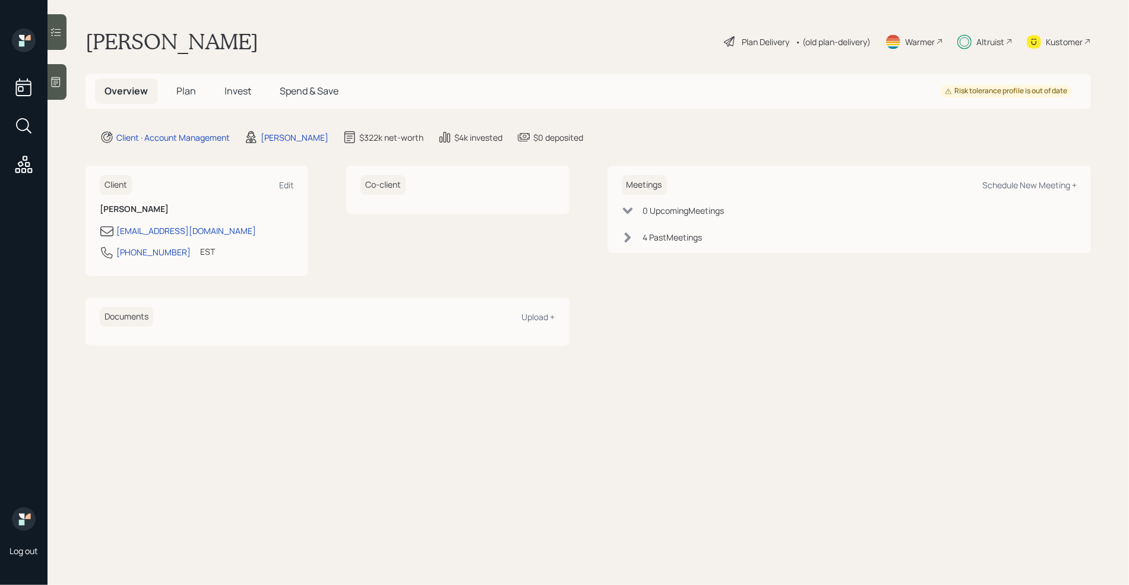
click at [188, 93] on span "Plan" at bounding box center [186, 90] width 20 height 13
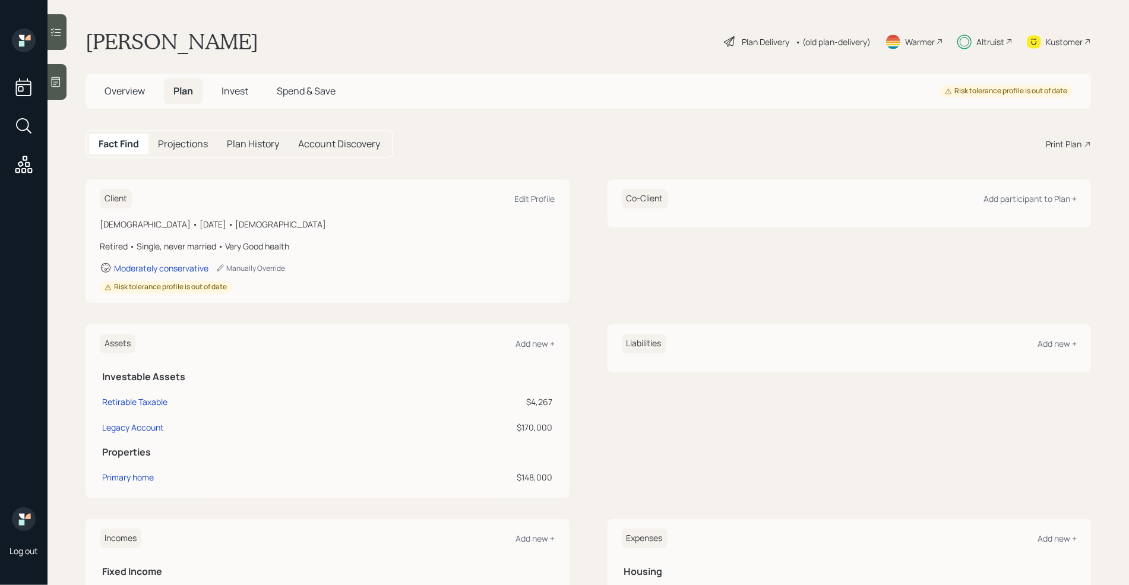
click at [125, 89] on span "Overview" at bounding box center [125, 90] width 40 height 13
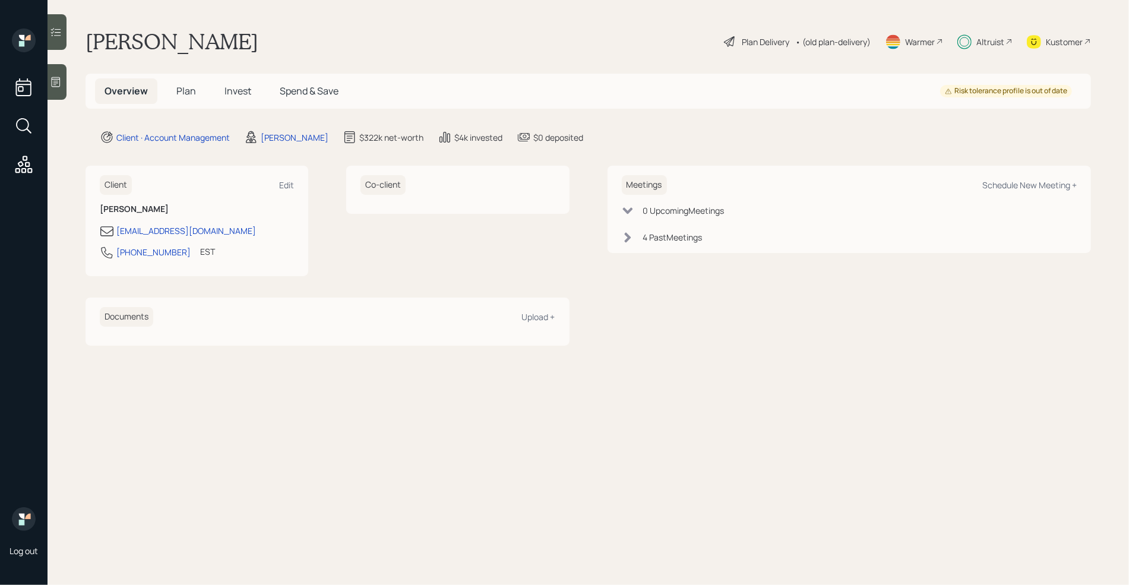
click at [298, 84] on h5 "Spend & Save" at bounding box center [309, 91] width 78 height 26
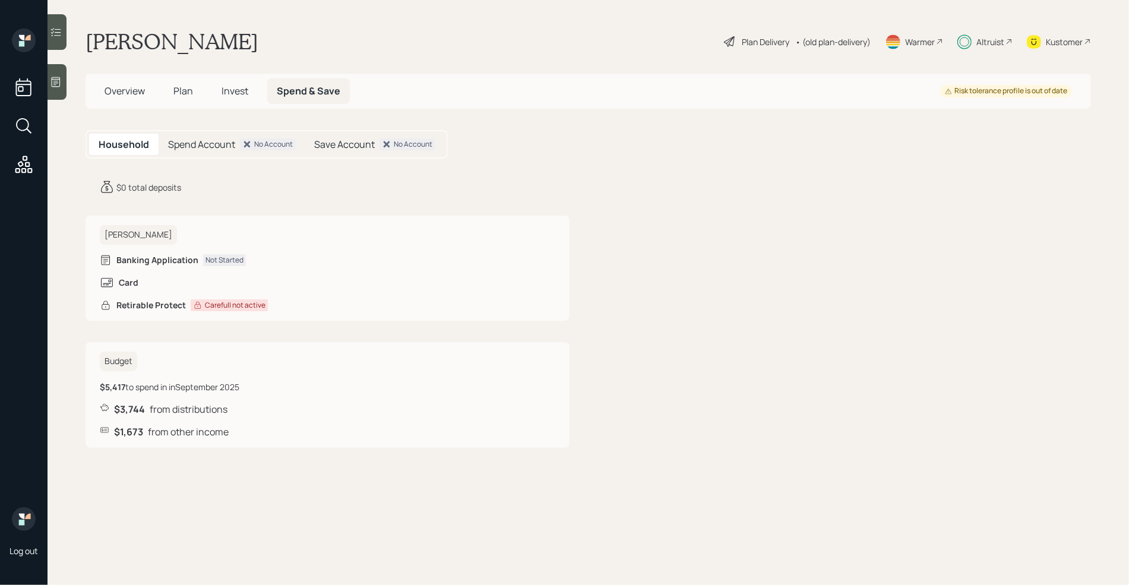
click at [213, 95] on h5 "Invest" at bounding box center [235, 91] width 46 height 26
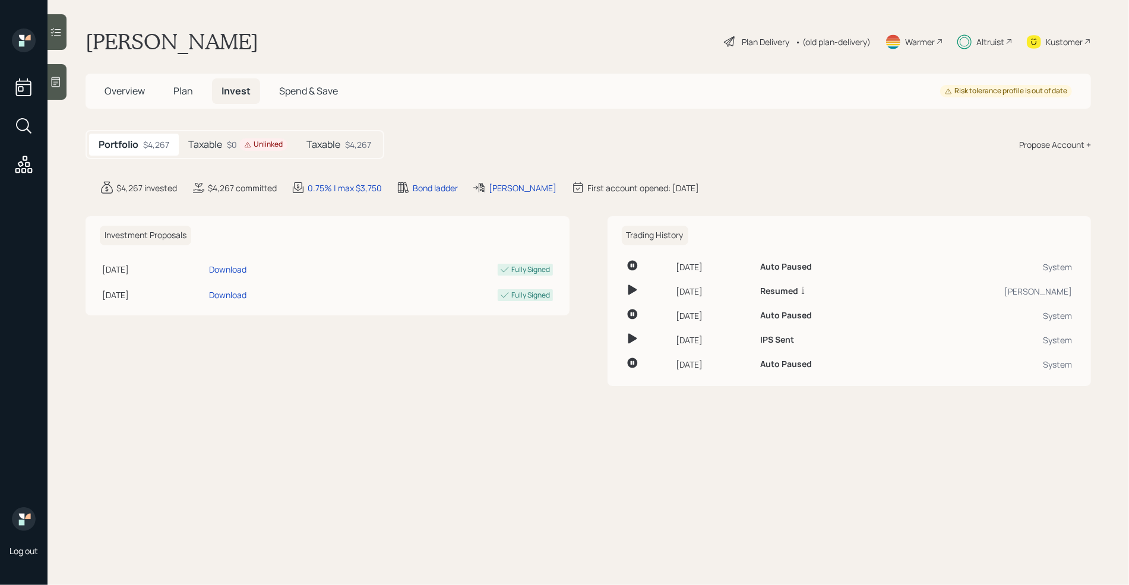
click at [1074, 46] on div "Kustomer" at bounding box center [1064, 42] width 37 height 12
